Goal: Task Accomplishment & Management: Manage account settings

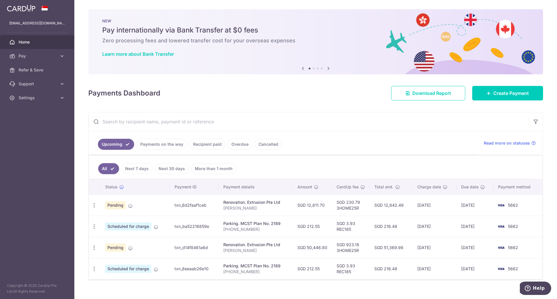
scroll to position [9, 0]
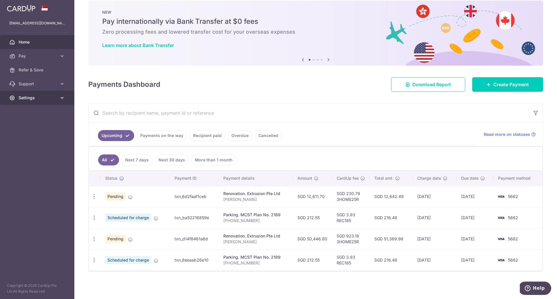
click at [31, 98] on span "Settings" at bounding box center [38, 98] width 38 height 6
click at [38, 128] on span "Logout" at bounding box center [38, 126] width 38 height 6
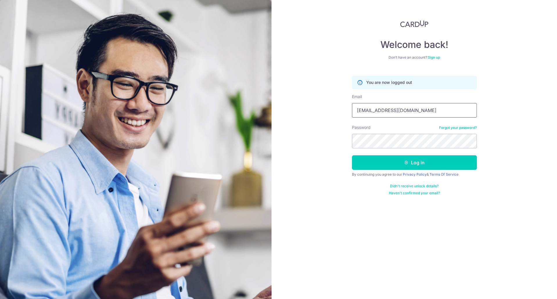
click at [392, 107] on input "noelchiew@gmail.com" at bounding box center [414, 110] width 125 height 15
type input "[EMAIL_ADDRESS][DOMAIN_NAME]"
click at [399, 162] on button "Log in" at bounding box center [414, 162] width 125 height 15
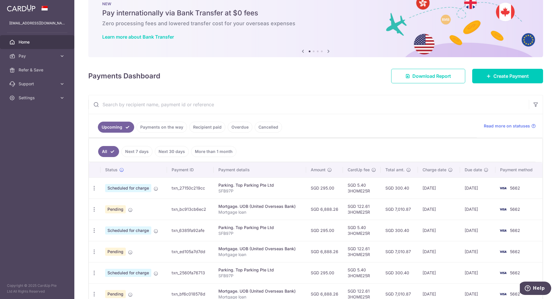
scroll to position [54, 0]
